Goal: Task Accomplishment & Management: Manage account settings

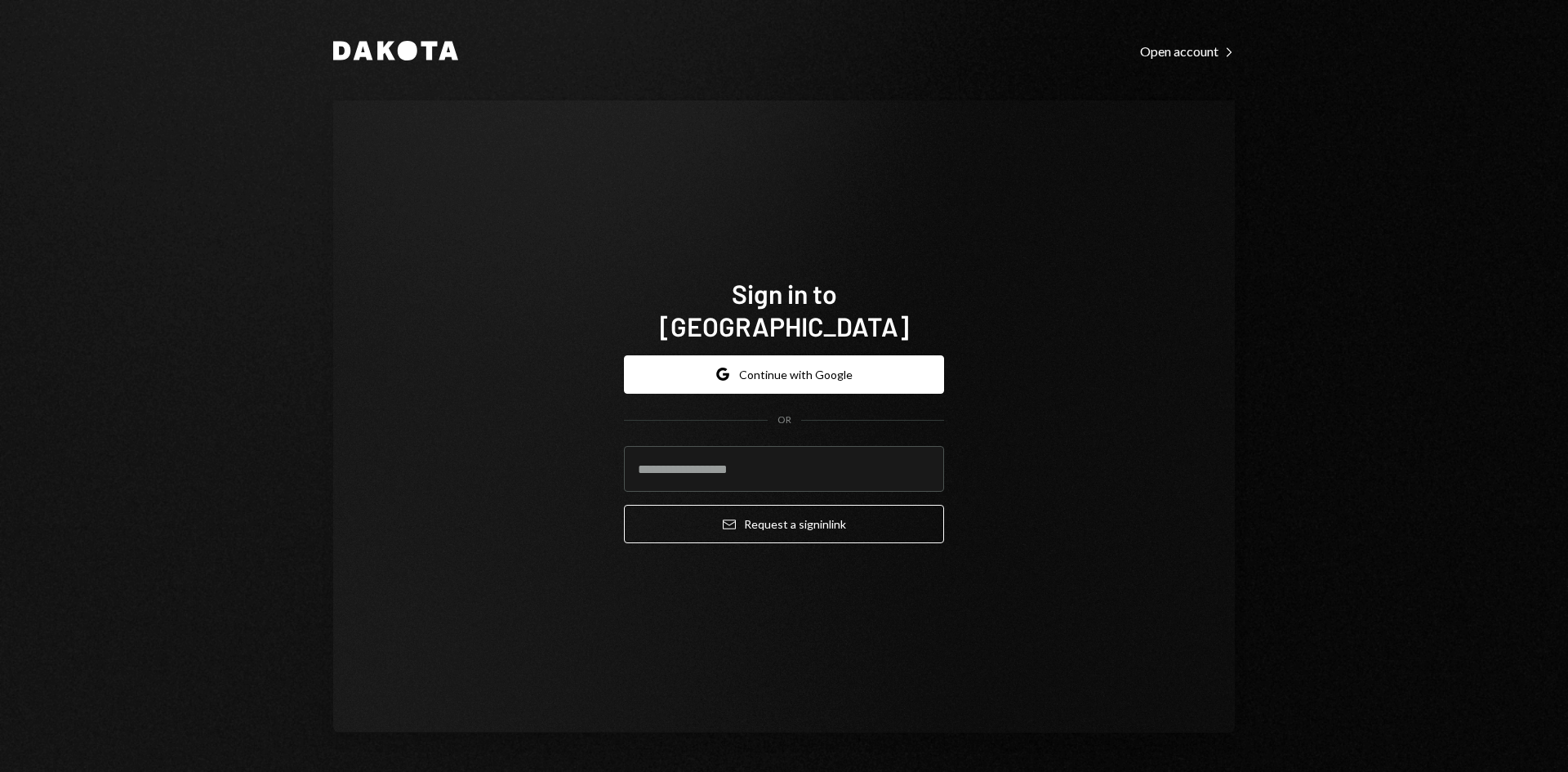
type input "**********"
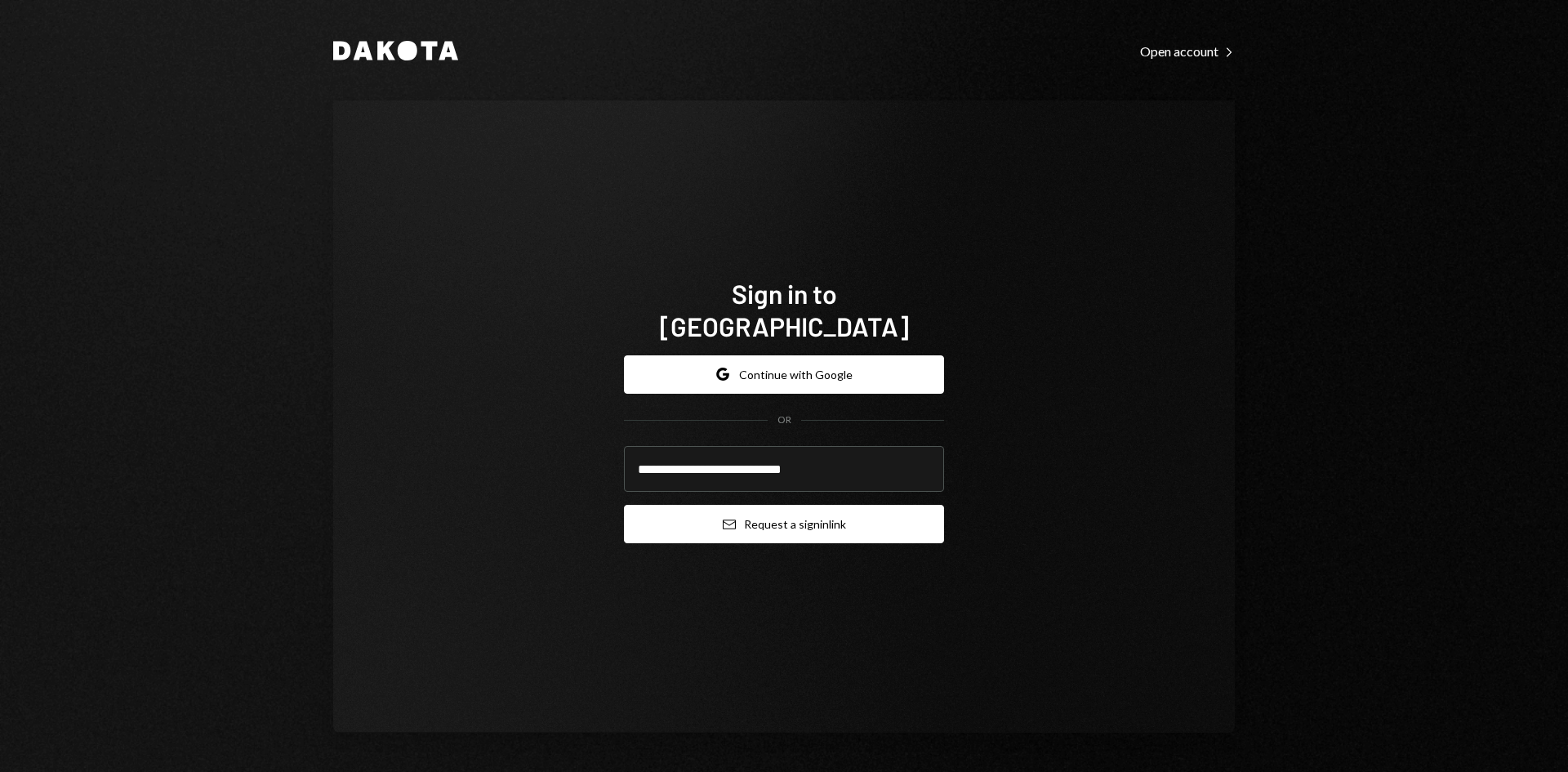
click at [756, 519] on button "Email Request a sign in link" at bounding box center [784, 524] width 320 height 38
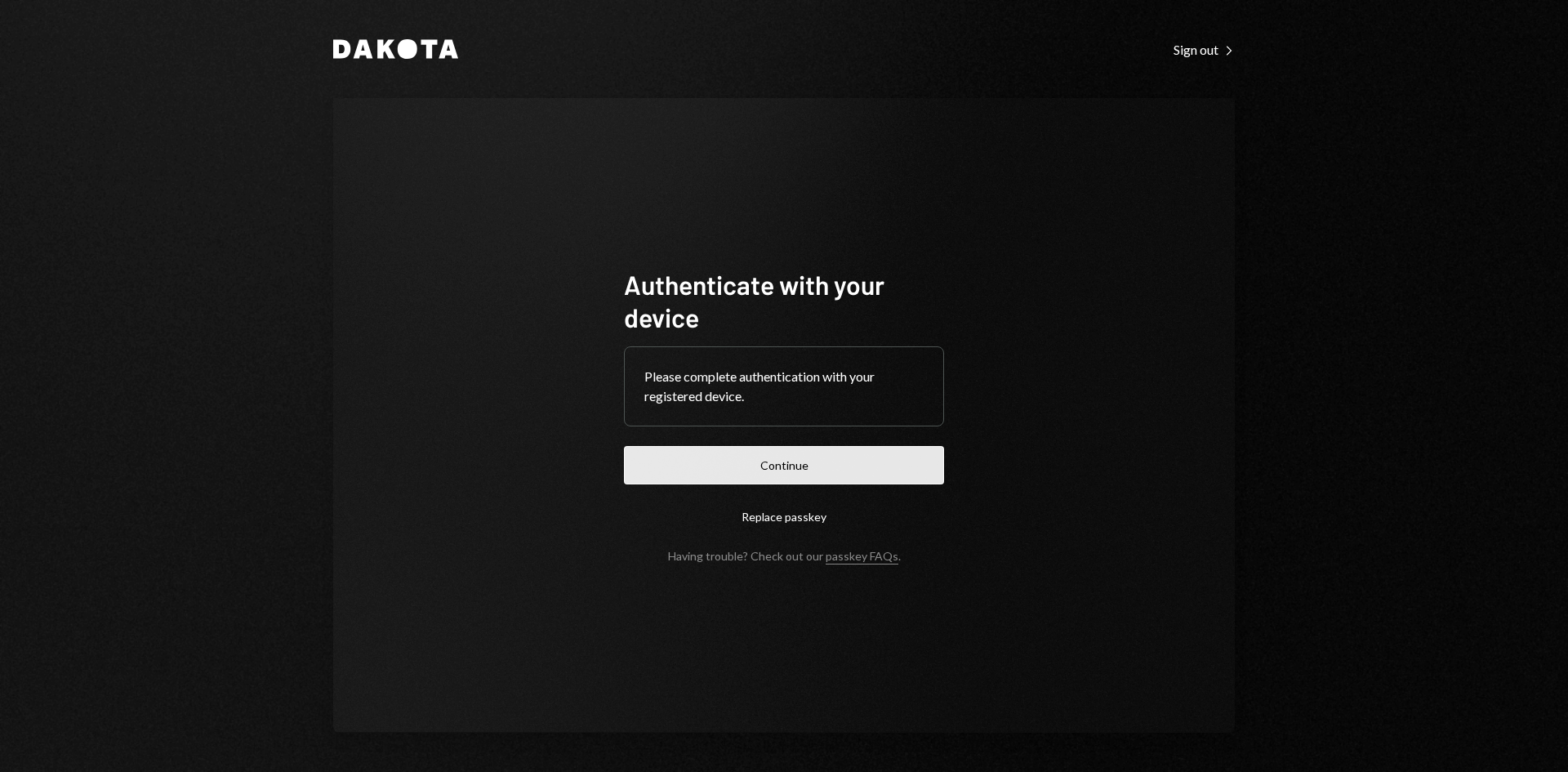
click at [827, 471] on button "Continue" at bounding box center [784, 465] width 320 height 38
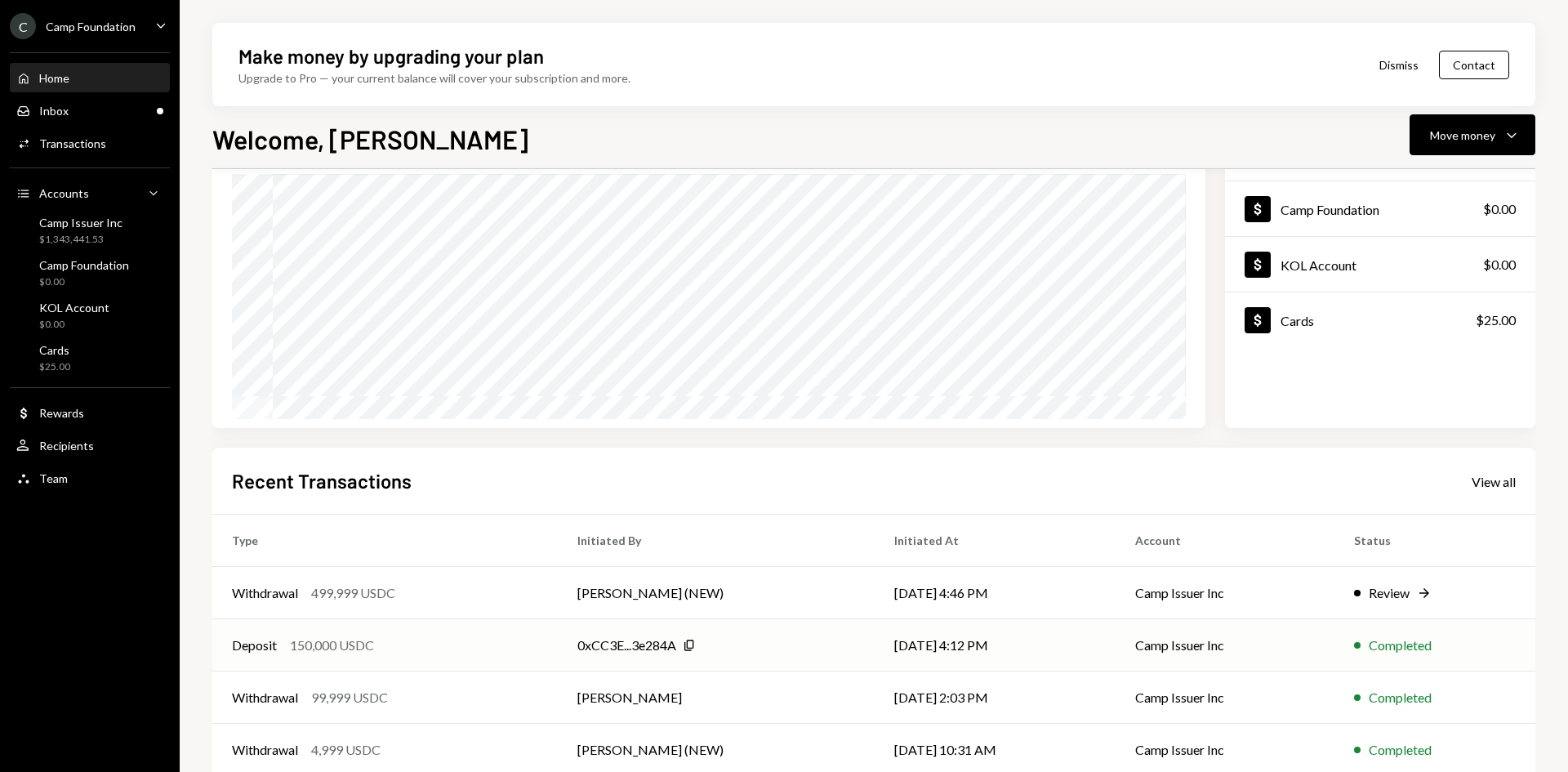
scroll to position [164, 0]
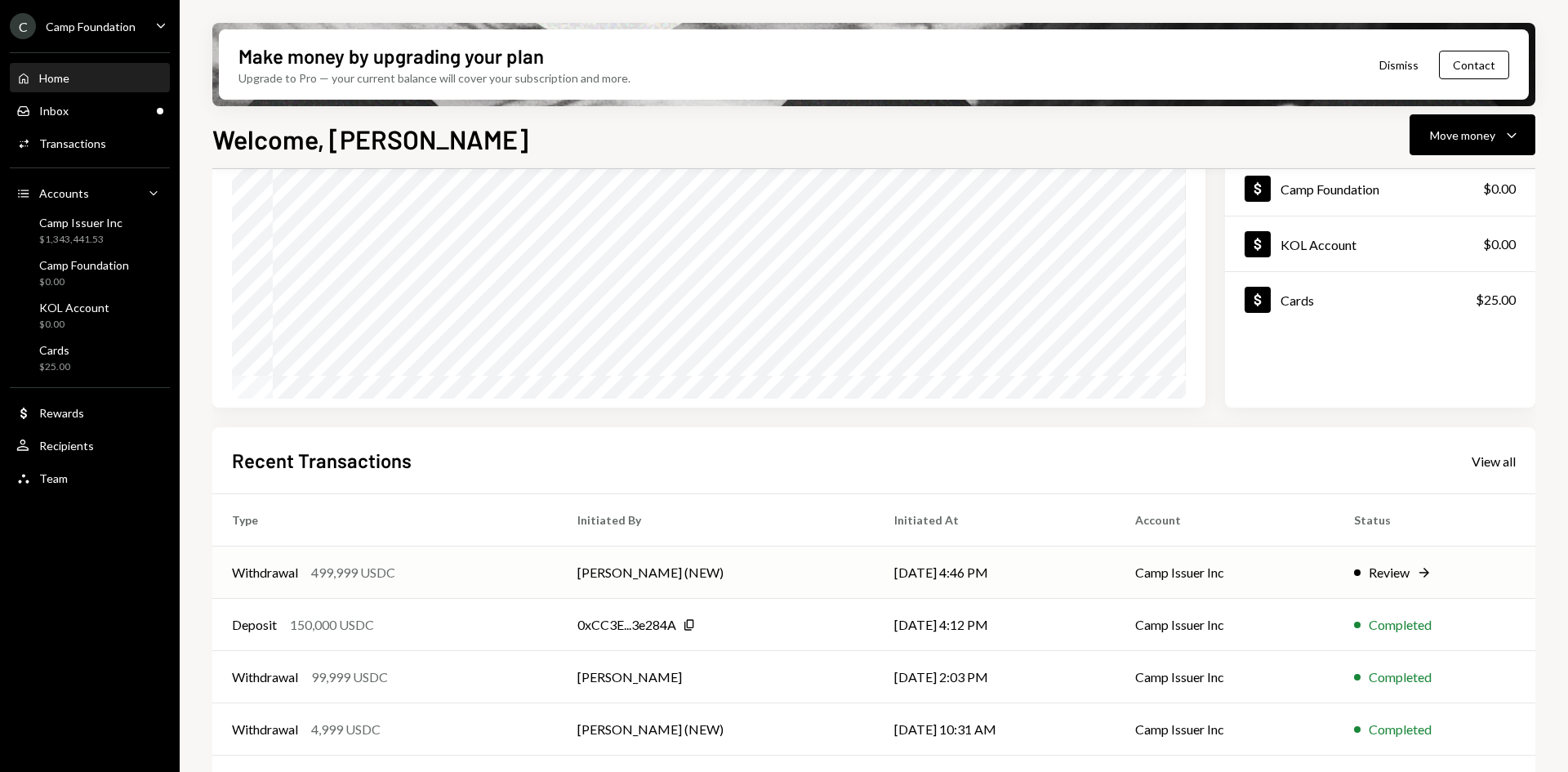
click at [955, 573] on td "[DATE] 4:46 PM" at bounding box center [994, 573] width 241 height 52
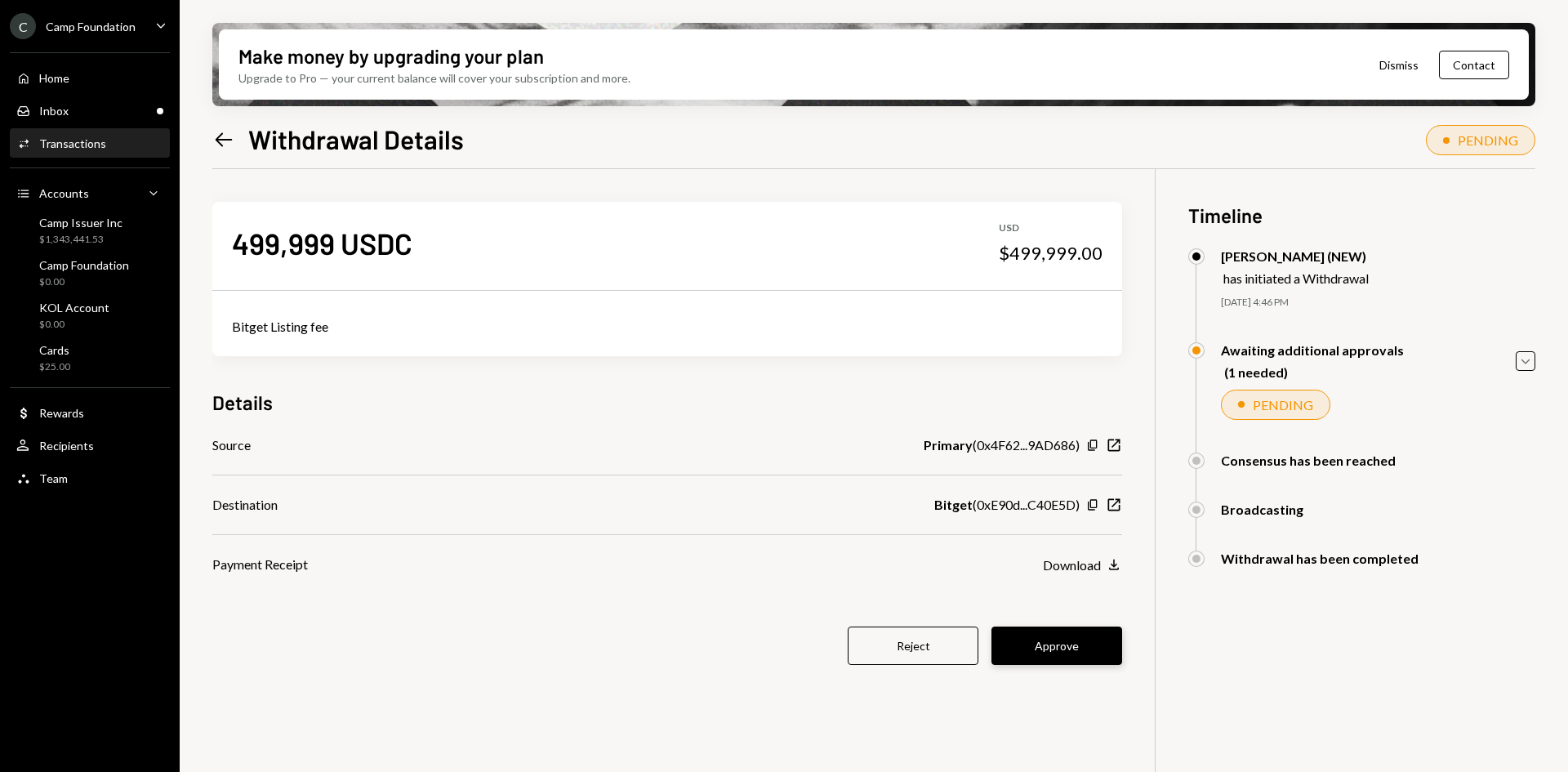
click at [1062, 647] on button "Approve" at bounding box center [1056, 645] width 130 height 38
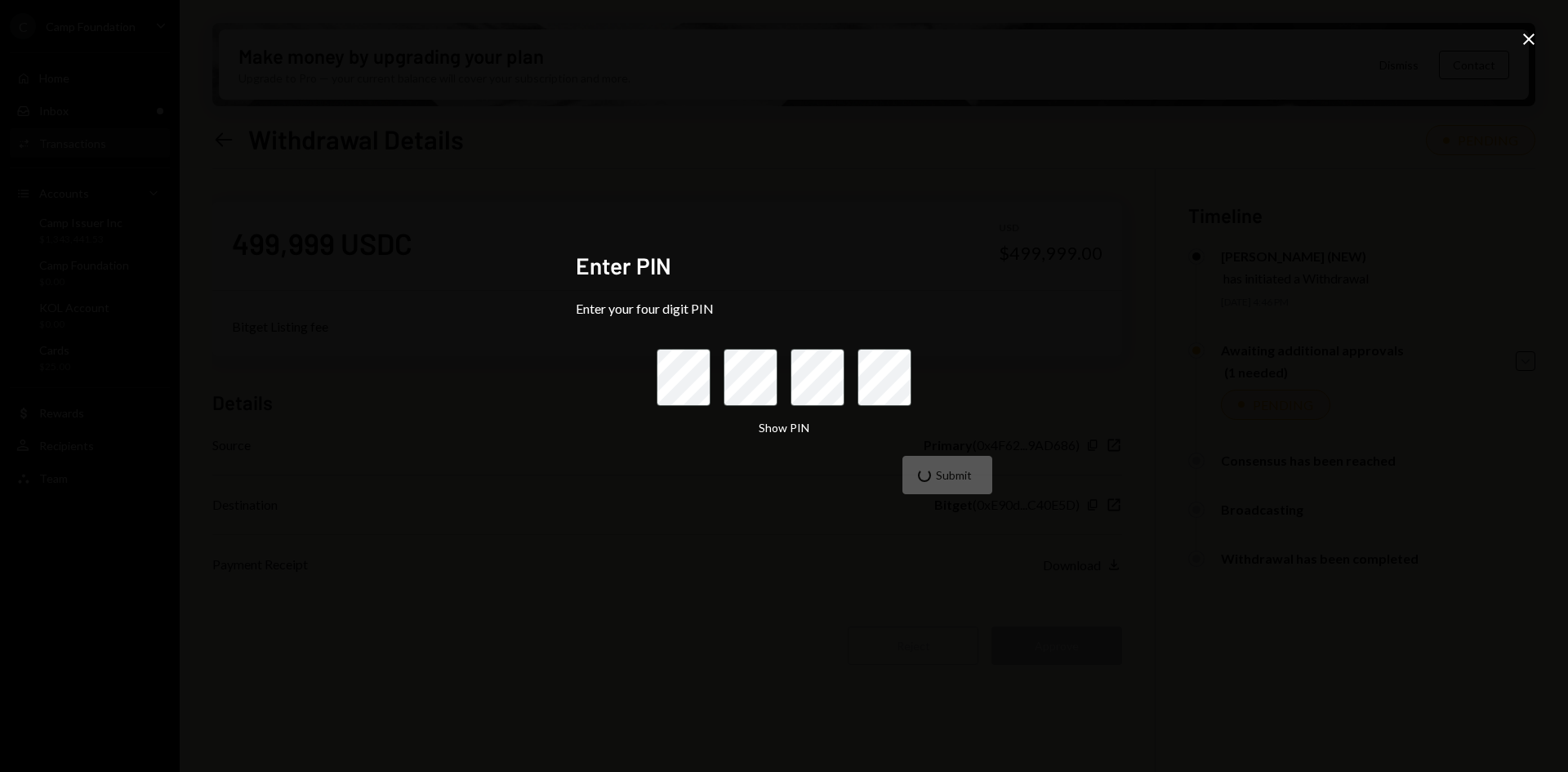
click at [814, 654] on div "Enter PIN Enter your four digit PIN Show PIN Submit Close" at bounding box center [784, 386] width 1568 height 772
click at [911, 502] on div "Enter PIN Enter your four digit PIN Show PIN Submit" at bounding box center [784, 386] width 416 height 269
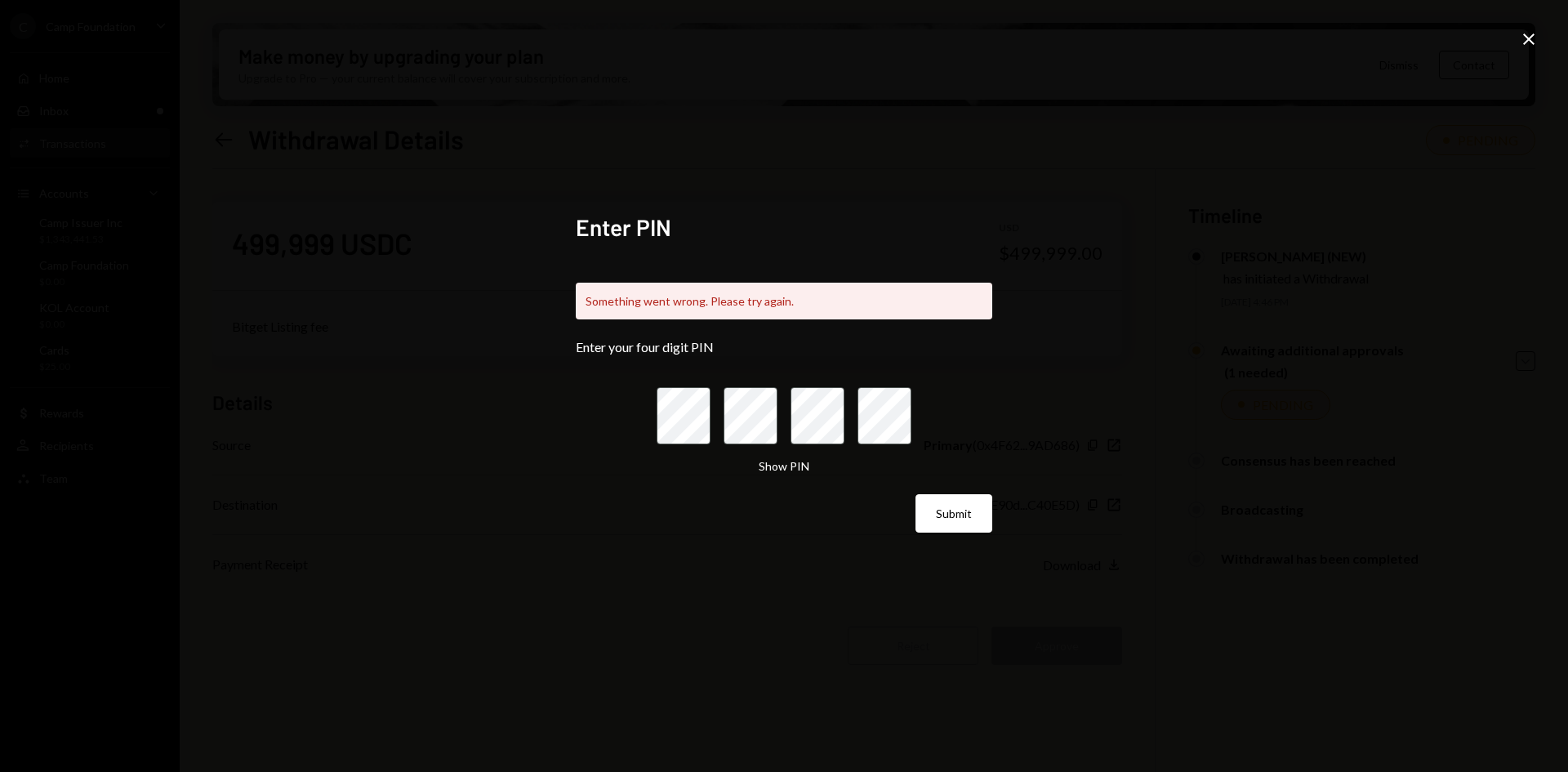
click at [1147, 269] on div "Enter PIN Something went wrong. Please try again. Enter your four digit PIN Sho…" at bounding box center [784, 386] width 1568 height 772
click at [942, 516] on button "Submit" at bounding box center [954, 513] width 77 height 38
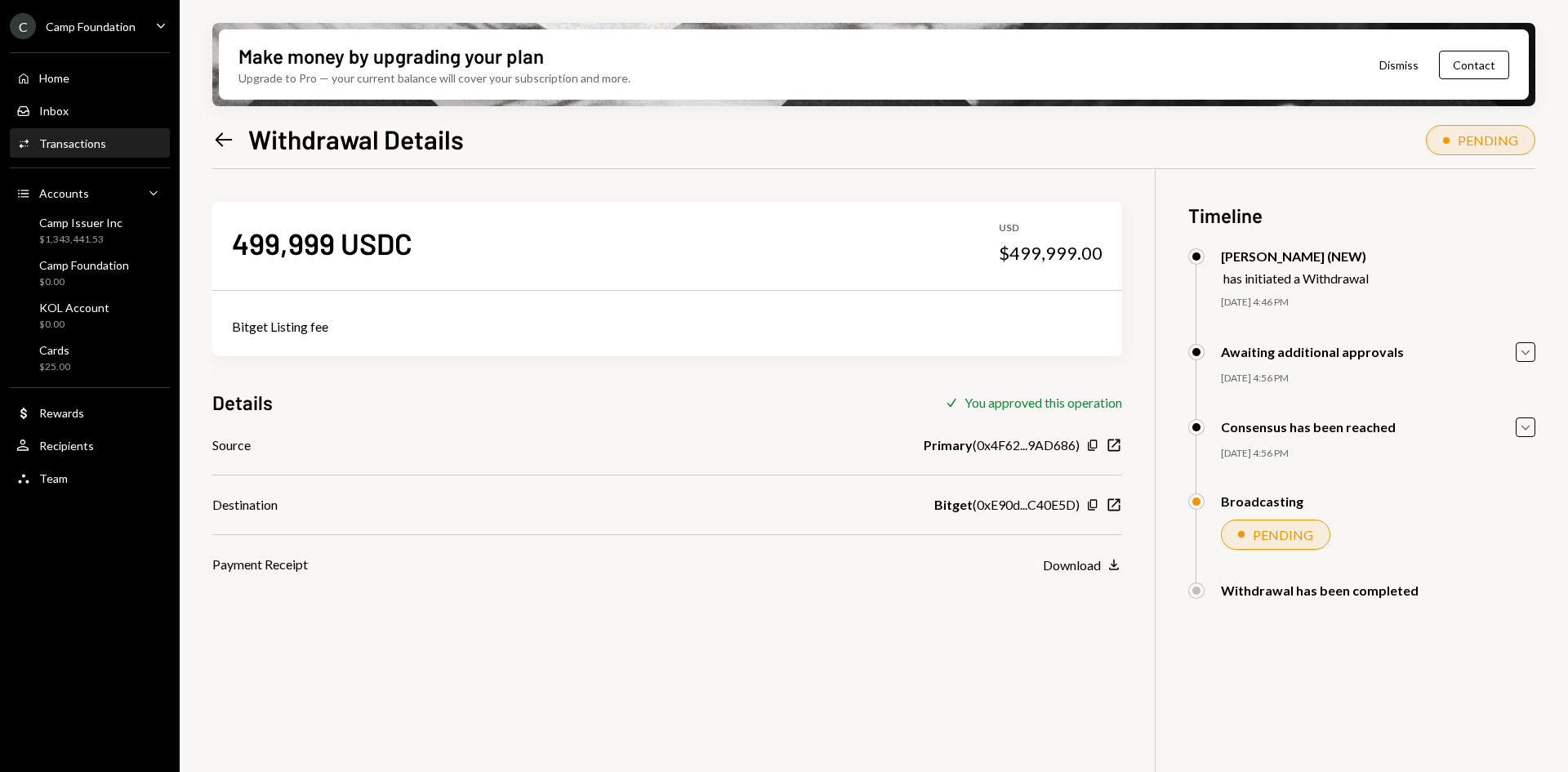
click at [233, 141] on icon "Left Arrow" at bounding box center [224, 140] width 23 height 23
